Goal: Task Accomplishment & Management: Use online tool/utility

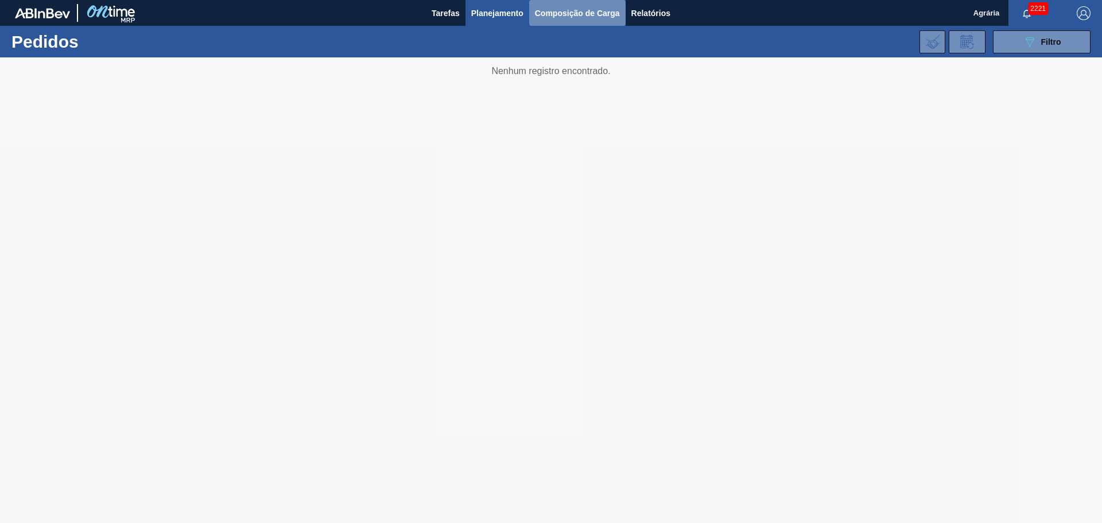
click at [556, 19] on span "Composição de Carga" at bounding box center [577, 13] width 85 height 14
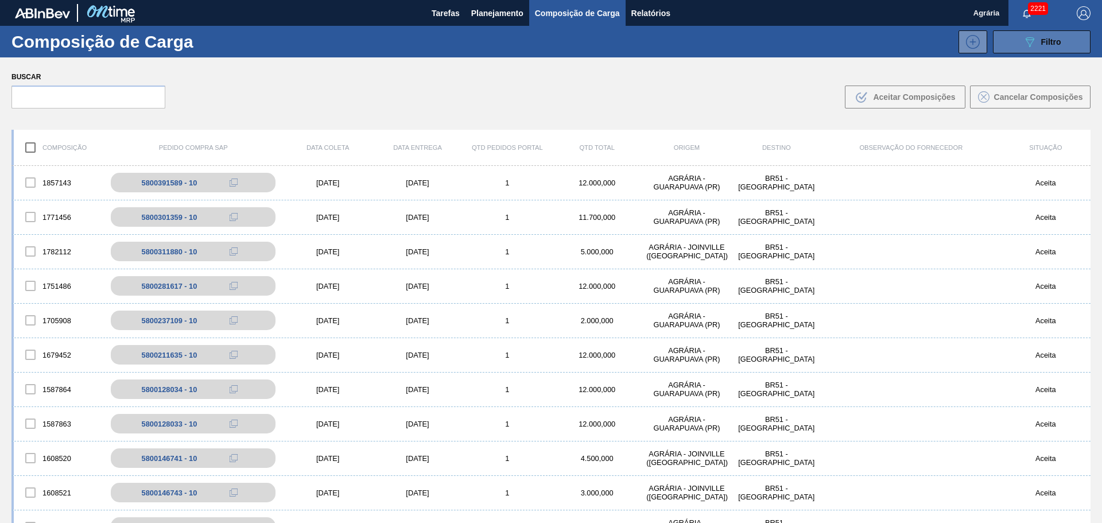
click at [1027, 48] on icon "089F7B8B-B2A5-4AFE-B5C0-19BA573D28AC" at bounding box center [1029, 42] width 14 height 14
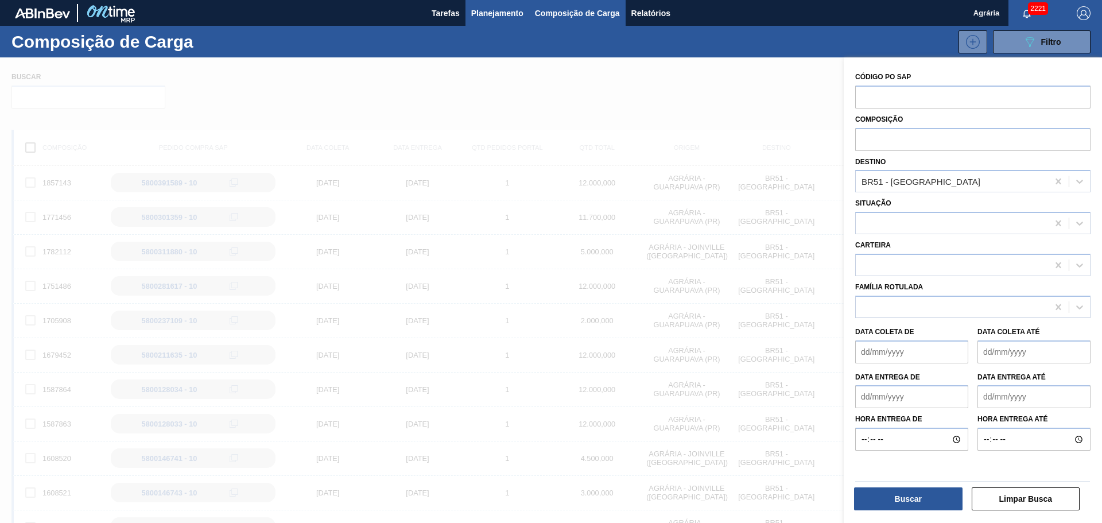
click at [504, 15] on span "Planejamento" at bounding box center [497, 13] width 52 height 14
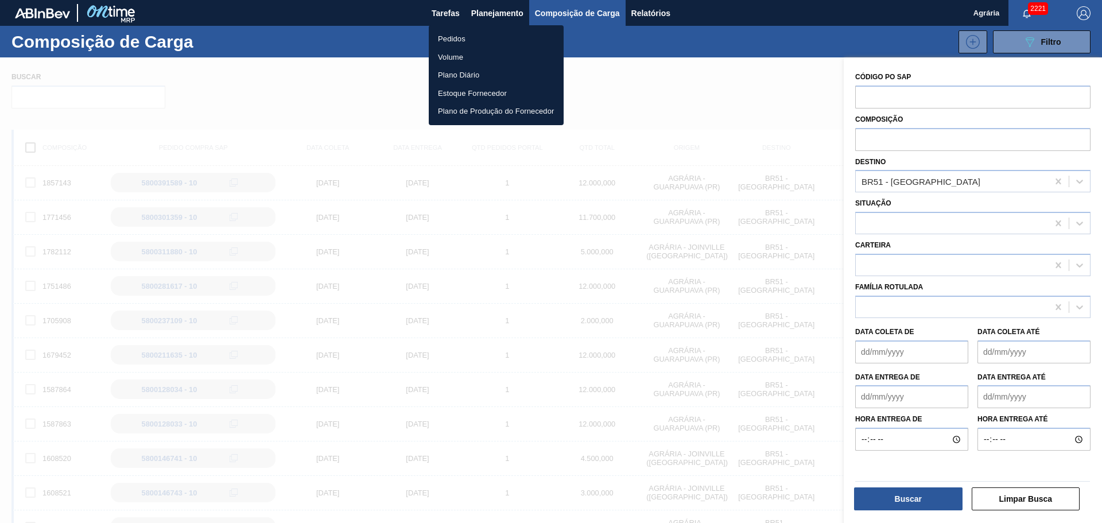
click at [496, 29] on ul "Pedidos Volume Plano Diário Estoque Fornecedor Plano de Produção do Fornecedor" at bounding box center [496, 75] width 135 height 100
click at [491, 37] on li "Pedidos" at bounding box center [496, 39] width 135 height 18
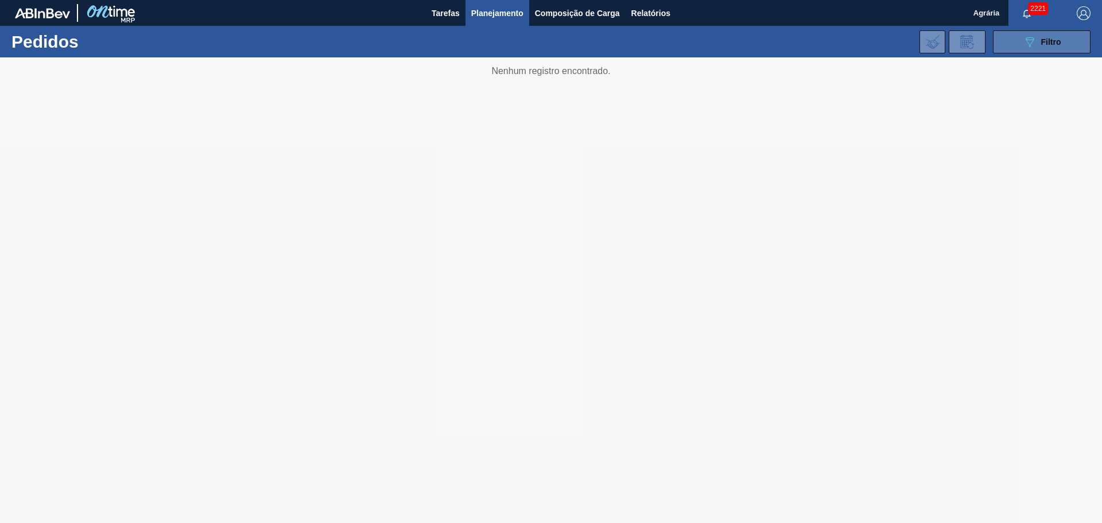
click at [1033, 42] on icon "089F7B8B-B2A5-4AFE-B5C0-19BA573D28AC" at bounding box center [1029, 42] width 14 height 14
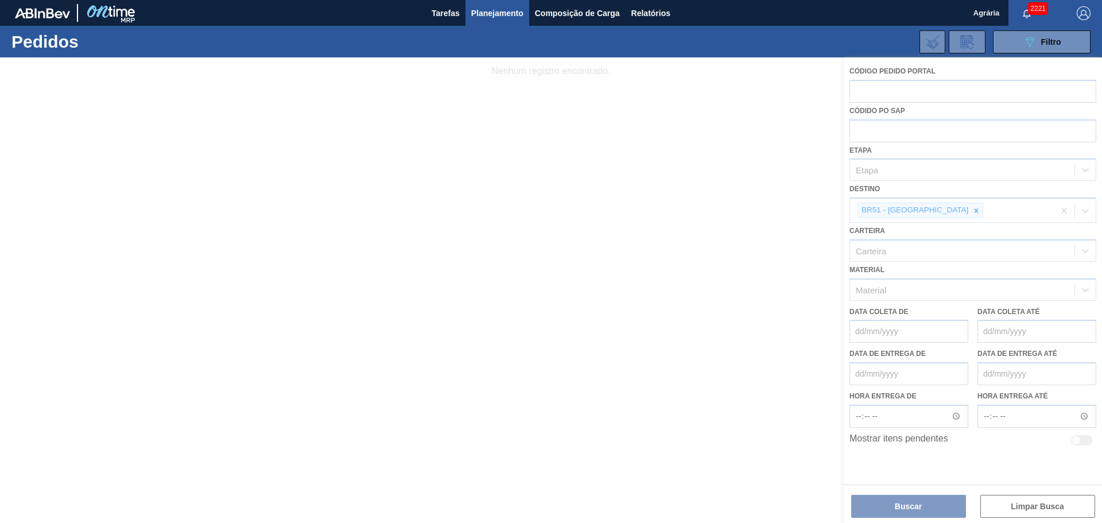
click at [927, 211] on div at bounding box center [551, 289] width 1102 height 465
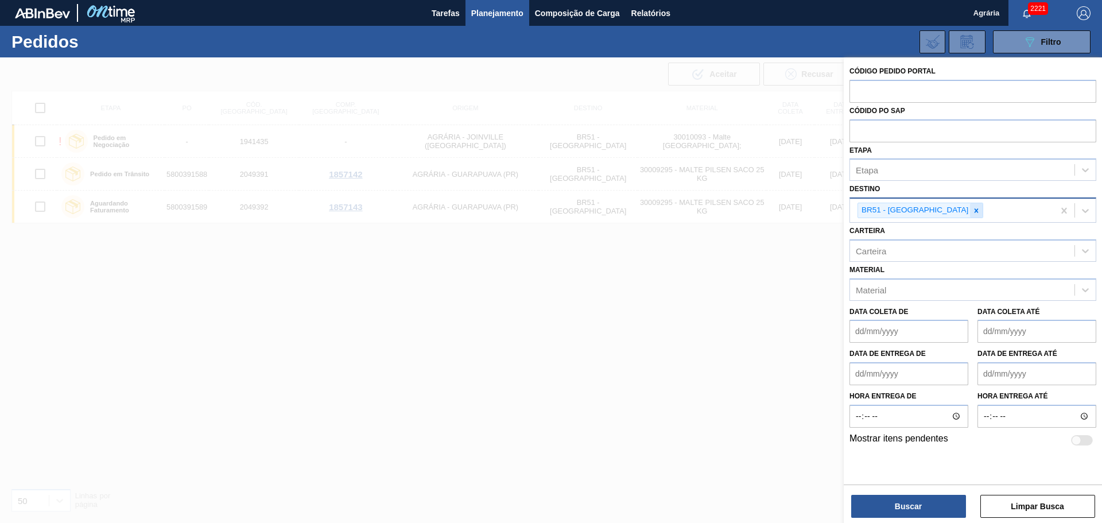
click at [972, 207] on icon at bounding box center [976, 211] width 8 height 8
click at [889, 90] on input "text" at bounding box center [972, 91] width 247 height 22
paste input "2053133"
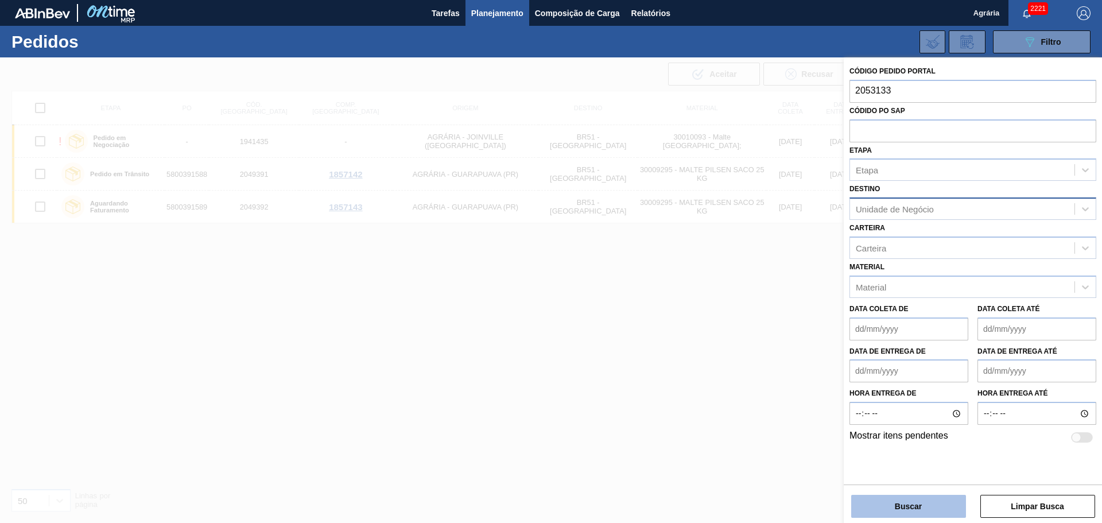
type input "2053133"
click at [900, 495] on button "Buscar" at bounding box center [908, 506] width 115 height 23
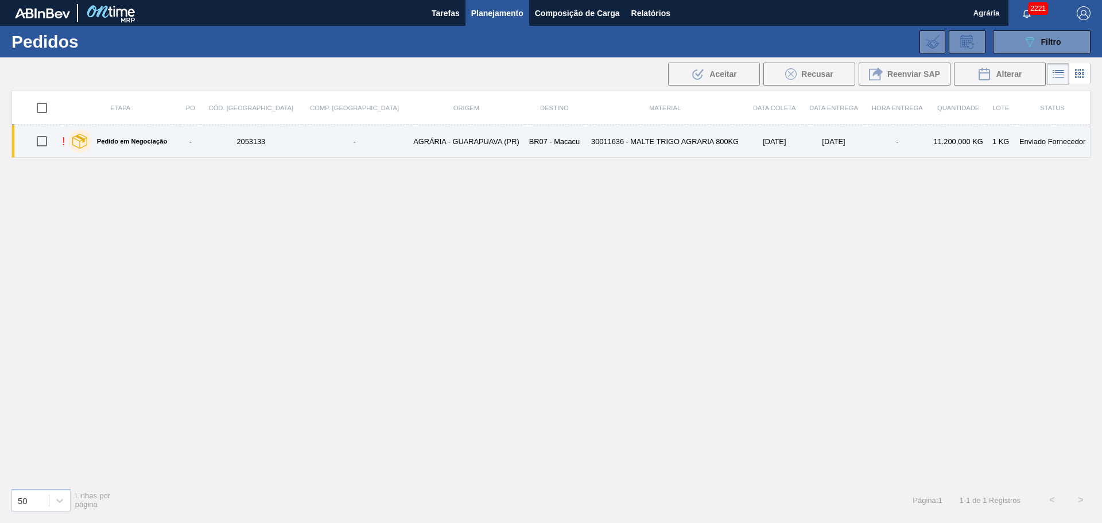
click at [525, 153] on td "BR07 - Macacu" at bounding box center [554, 141] width 59 height 33
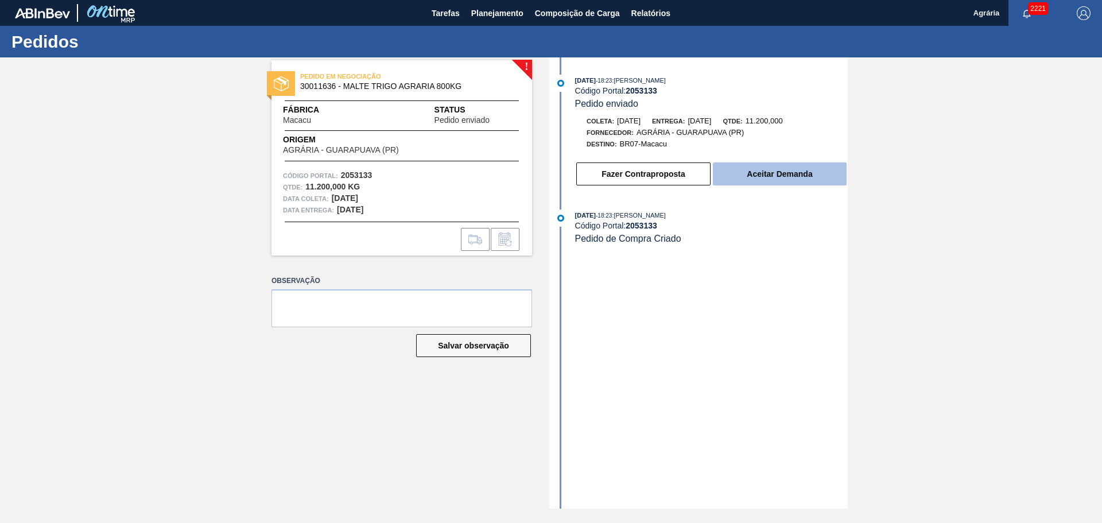
click at [734, 174] on button "Aceitar Demanda" at bounding box center [780, 173] width 134 height 23
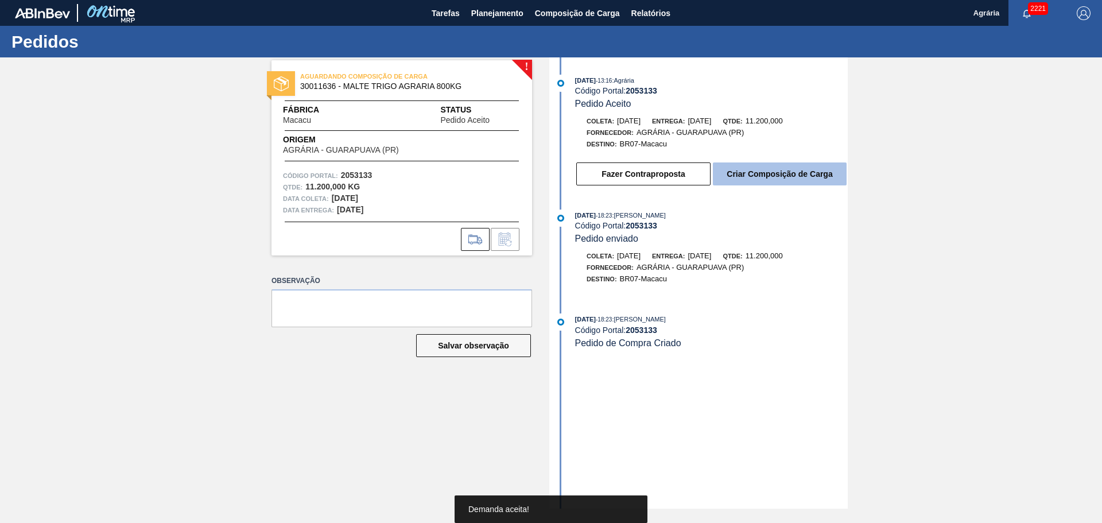
click at [783, 174] on button "Criar Composição de Carga" at bounding box center [780, 173] width 134 height 23
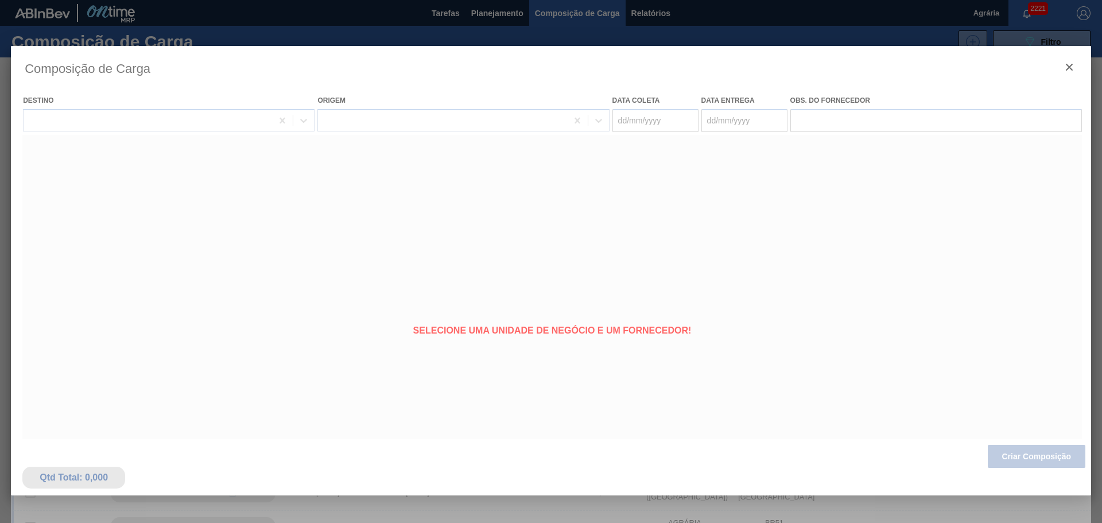
type coleta "[DATE]"
type Entrega "[DATE]"
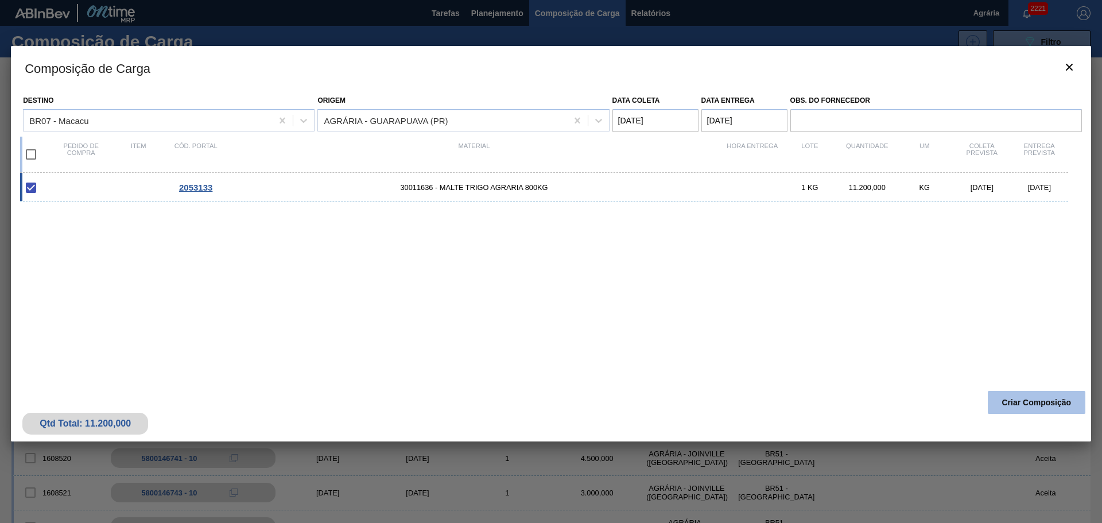
click at [1029, 398] on button "Criar Composição" at bounding box center [1036, 402] width 98 height 23
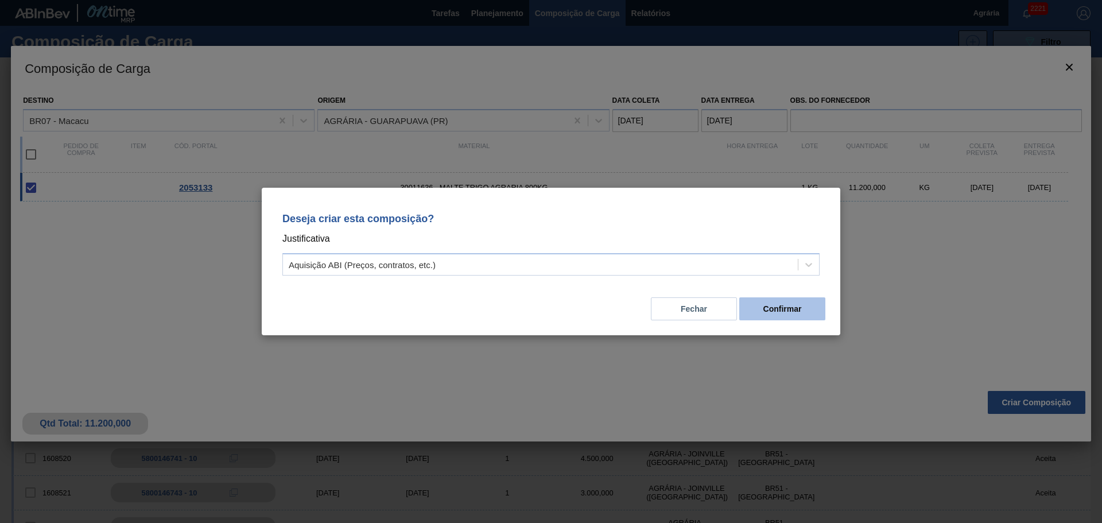
click at [768, 317] on button "Confirmar" at bounding box center [782, 308] width 86 height 23
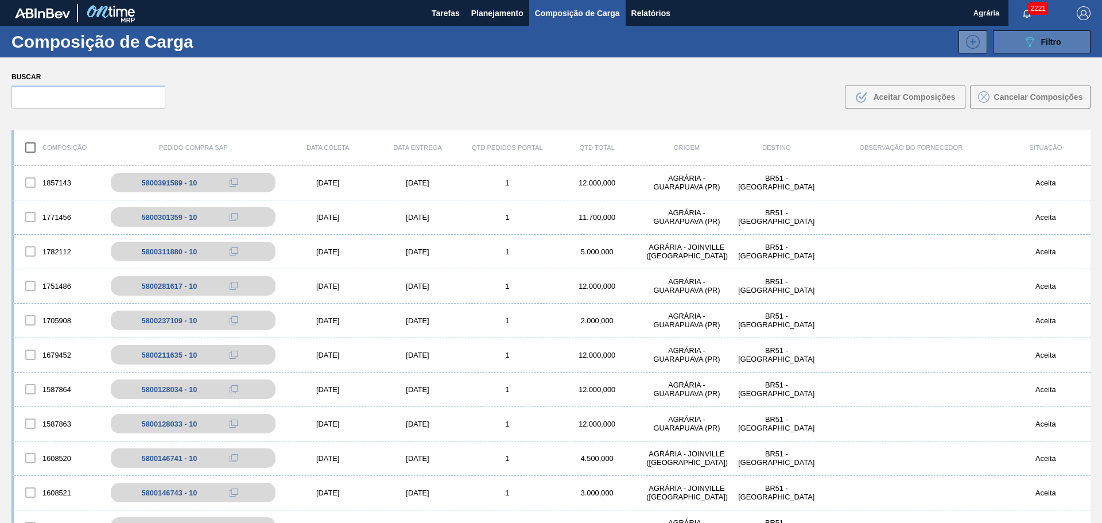
click at [1012, 41] on button "089F7B8B-B2A5-4AFE-B5C0-19BA573D28AC Filtro" at bounding box center [1042, 41] width 98 height 23
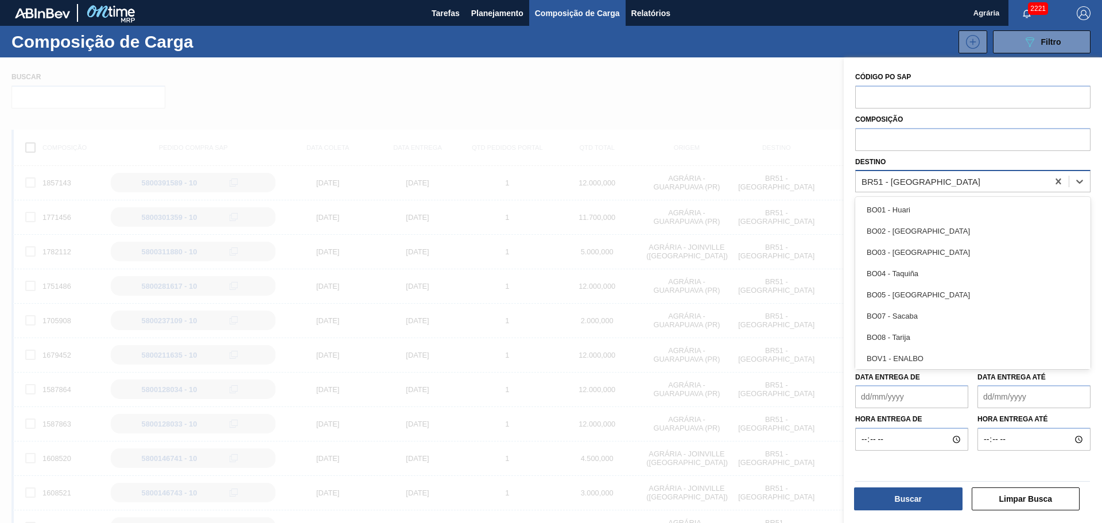
click at [905, 184] on div "BR51 - [GEOGRAPHIC_DATA]" at bounding box center [920, 182] width 119 height 10
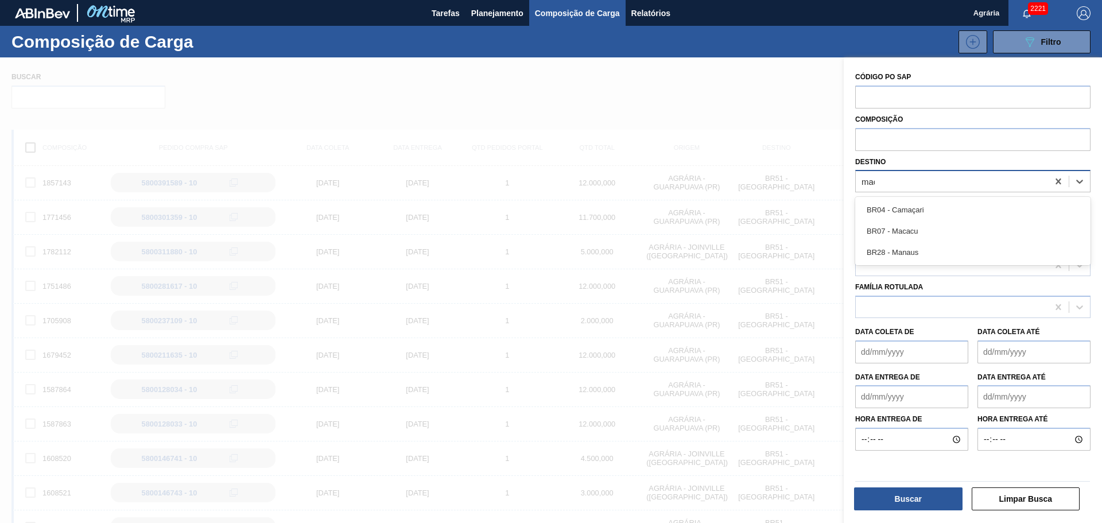
type input "maca"
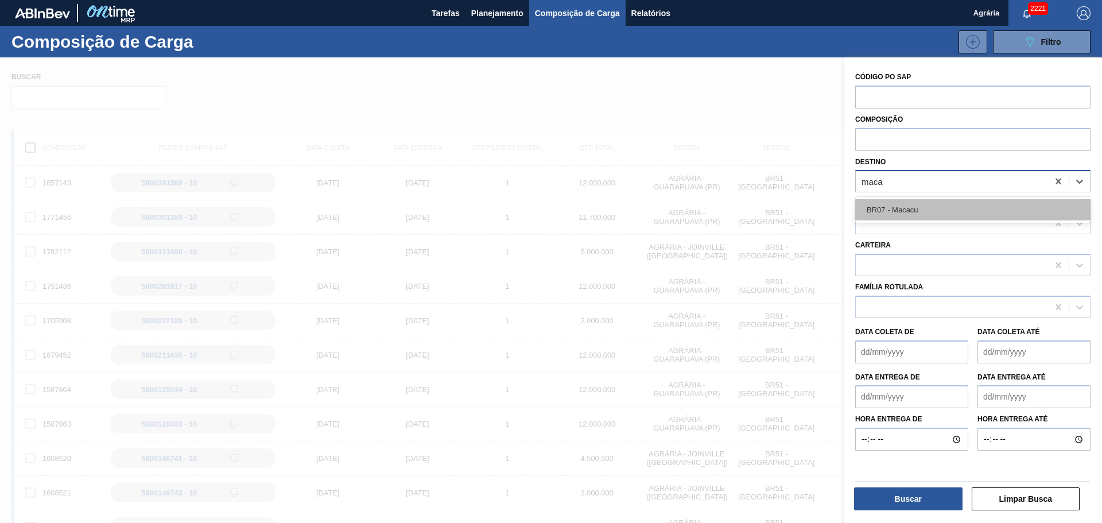
click at [902, 214] on div "BR07 - Macacu" at bounding box center [972, 209] width 235 height 21
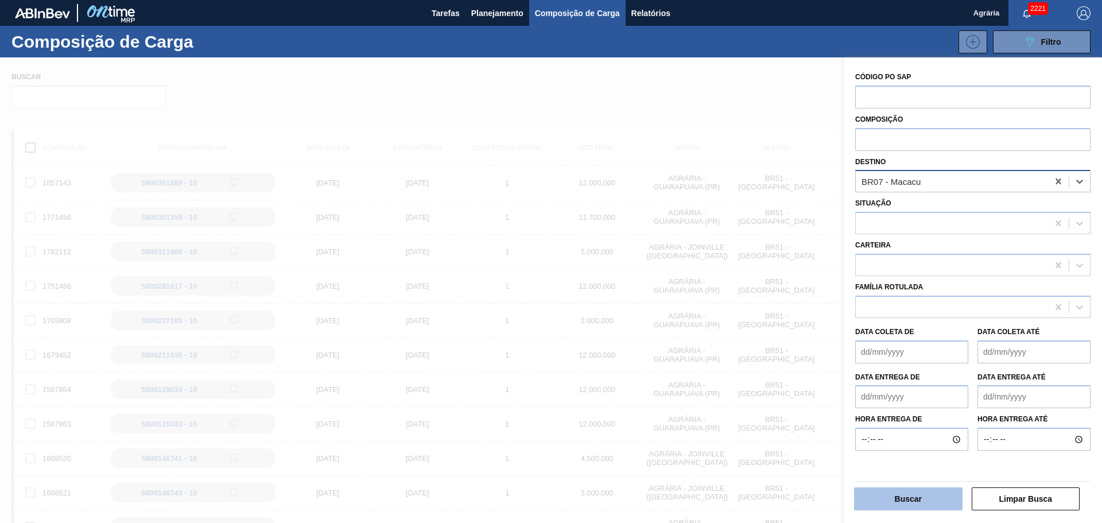
click at [900, 500] on button "Buscar" at bounding box center [908, 498] width 108 height 23
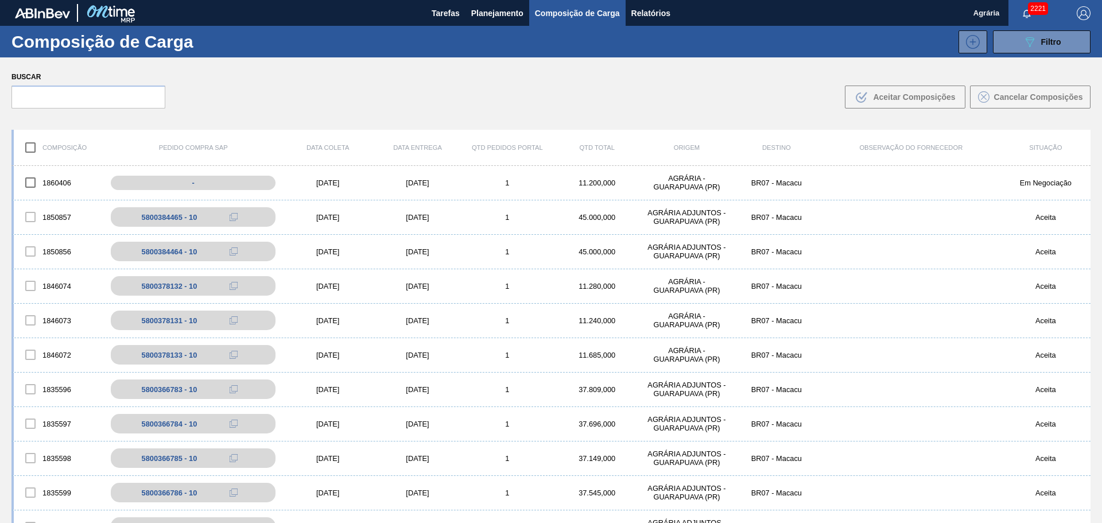
drag, startPoint x: 389, startPoint y: 133, endPoint x: 618, endPoint y: 1, distance: 264.5
click at [388, 133] on div "Composição Pedido Compra SAP Data coleta Data Entrega Qtd Pedidos Portal Qtd To…" at bounding box center [550, 148] width 1079 height 36
